Goal: Transaction & Acquisition: Download file/media

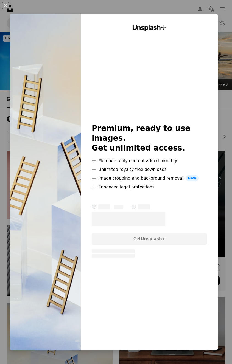
scroll to position [136, 0]
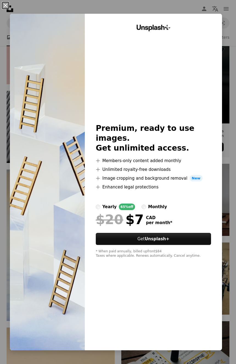
click at [4, 4] on button "An X shape" at bounding box center [5, 5] width 7 height 7
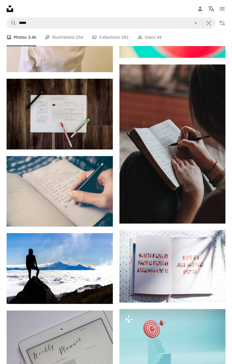
scroll to position [551, 0]
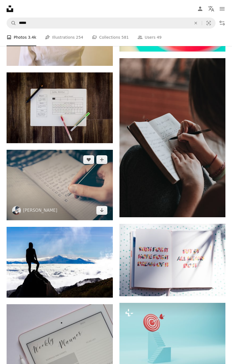
click at [66, 189] on img at bounding box center [60, 185] width 106 height 70
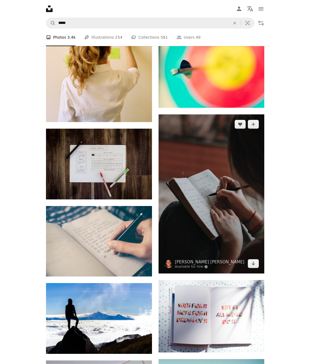
scroll to position [494, 0]
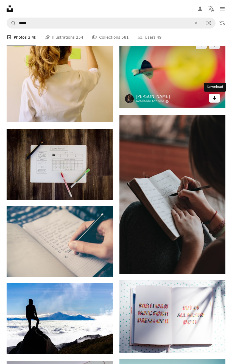
click at [214, 100] on icon "Arrow pointing down" at bounding box center [214, 98] width 4 height 7
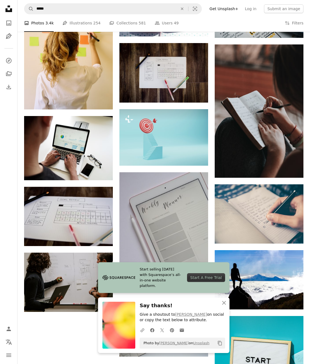
scroll to position [329, 0]
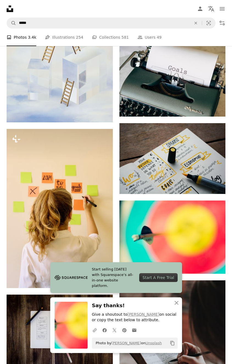
click at [171, 39] on div "A photo Photos 3.4k Pen Tool Illustrations 254 A stack of folders Collections 5…" at bounding box center [116, 38] width 219 height 18
click at [150, 8] on nav "Unsplash logo Unsplash Home A photo Pen Tool A compass A stack of folders Downl…" at bounding box center [116, 9] width 232 height 18
click at [175, 302] on icon "An X shape" at bounding box center [176, 302] width 7 height 7
